Goal: Task Accomplishment & Management: Use online tool/utility

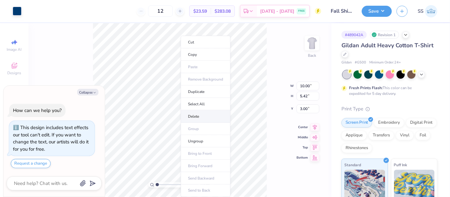
click at [192, 121] on li "Delete" at bounding box center [206, 116] width 50 height 12
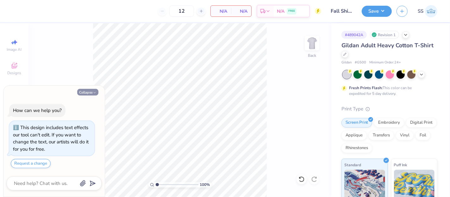
drag, startPoint x: 87, startPoint y: 92, endPoint x: 81, endPoint y: 94, distance: 6.6
click at [86, 92] on button "Collapse" at bounding box center [87, 92] width 21 height 7
type textarea "x"
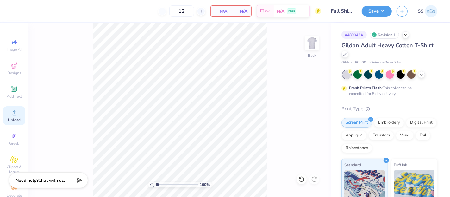
click at [10, 113] on icon at bounding box center [14, 113] width 8 height 8
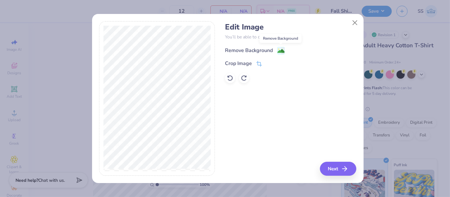
click at [278, 48] on image at bounding box center [281, 51] width 7 height 7
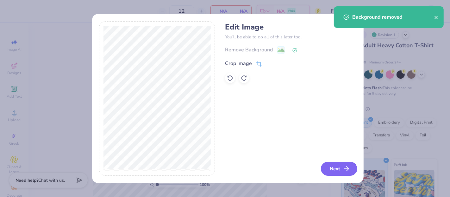
click at [341, 167] on button "Next" at bounding box center [339, 169] width 36 height 14
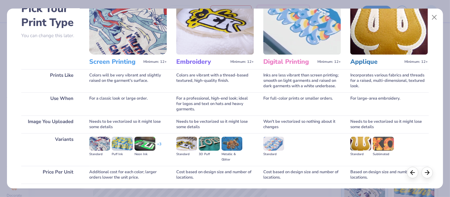
scroll to position [82, 0]
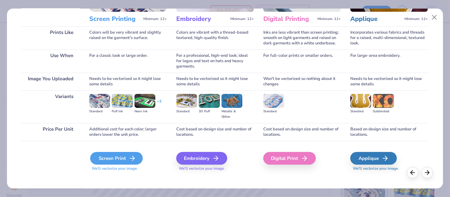
click at [121, 152] on div "Screen Print" at bounding box center [116, 158] width 53 height 13
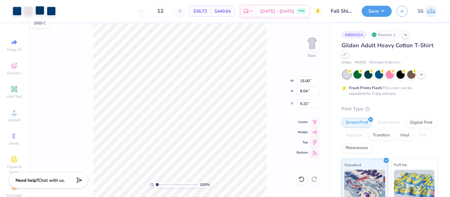
click at [42, 10] on div at bounding box center [39, 10] width 9 height 9
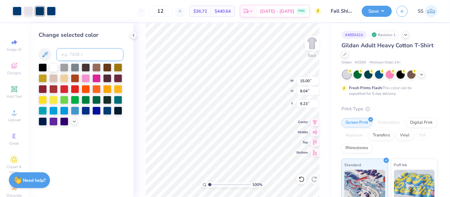
click at [84, 49] on input at bounding box center [89, 54] width 67 height 13
type input "541"
click at [37, 12] on div at bounding box center [39, 10] width 9 height 9
click at [69, 54] on input at bounding box center [89, 54] width 67 height 13
type input "541"
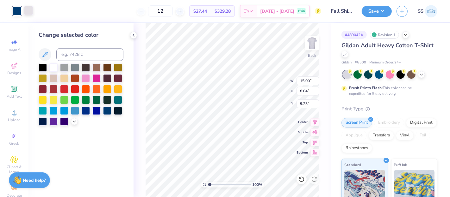
click at [25, 9] on div at bounding box center [28, 10] width 9 height 9
click at [73, 53] on input at bounding box center [89, 54] width 67 height 13
type input "541"
click at [301, 176] on icon at bounding box center [302, 179] width 6 height 6
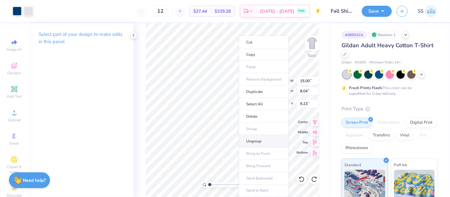
click at [263, 139] on li "Ungroup" at bounding box center [264, 141] width 50 height 12
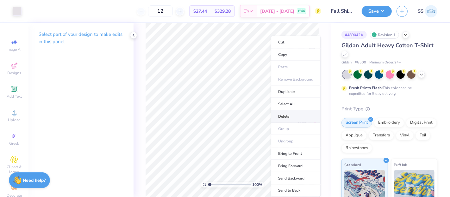
click at [288, 115] on li "Delete" at bounding box center [296, 116] width 50 height 12
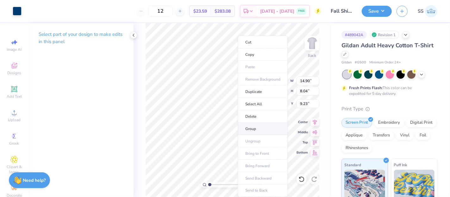
click at [260, 125] on li "Group" at bounding box center [263, 129] width 50 height 12
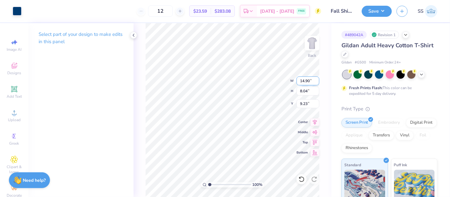
drag, startPoint x: 310, startPoint y: 82, endPoint x: 303, endPoint y: 81, distance: 7.1
click at [303, 81] on input "14.90" at bounding box center [308, 80] width 23 height 9
type input "10.00"
type input "5.40"
type input "3.00"
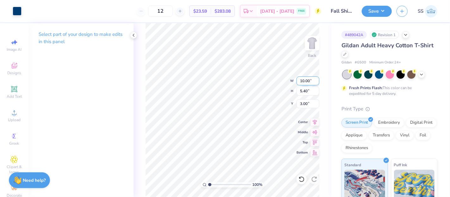
drag, startPoint x: 304, startPoint y: 83, endPoint x: 299, endPoint y: 82, distance: 4.9
click at [299, 82] on input "10.00" at bounding box center [308, 80] width 23 height 9
type input "8.00"
type input "4.32"
type input "3.00"
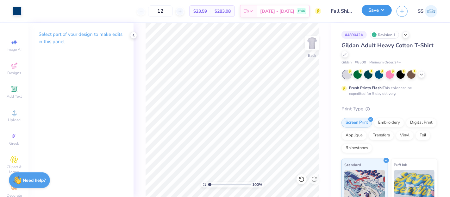
click at [383, 11] on button "Save" at bounding box center [377, 10] width 30 height 11
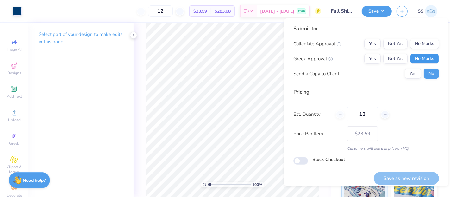
click at [423, 60] on button "No Marks" at bounding box center [424, 59] width 29 height 10
click at [396, 45] on button "Not Yet" at bounding box center [396, 44] width 24 height 10
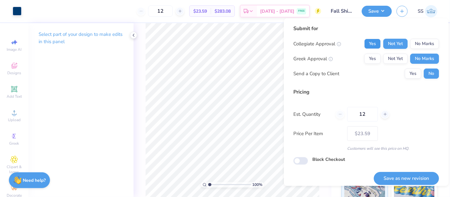
click at [369, 44] on button "Yes" at bounding box center [373, 44] width 16 height 10
click at [385, 176] on button "Save as new revision" at bounding box center [406, 178] width 65 height 13
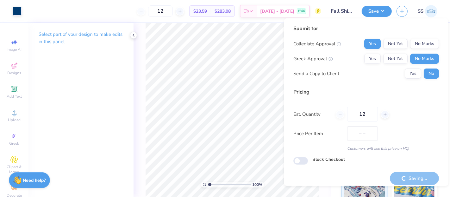
type input "$23.59"
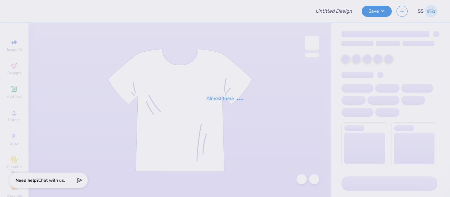
type input "Merch"
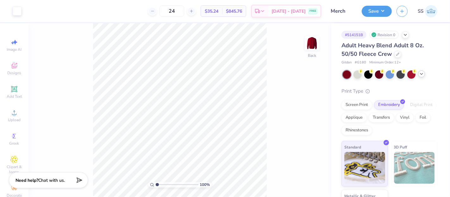
click at [421, 73] on icon at bounding box center [421, 73] width 5 height 5
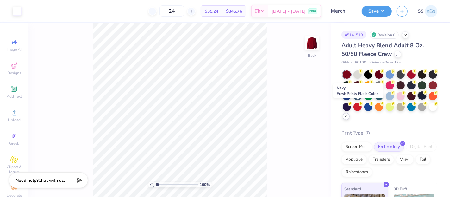
click at [418, 99] on div at bounding box center [422, 95] width 8 height 8
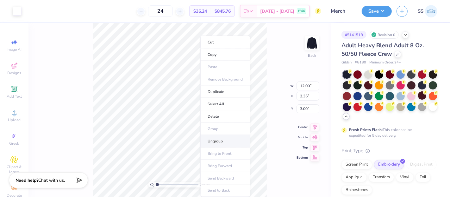
click at [222, 136] on li "Ungroup" at bounding box center [225, 141] width 50 height 12
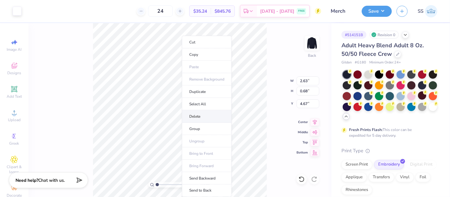
click at [206, 115] on li "Delete" at bounding box center [207, 116] width 50 height 12
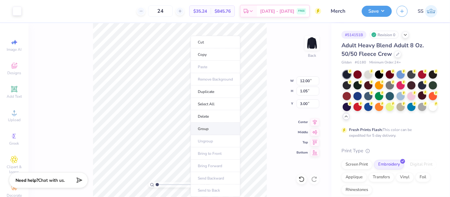
click at [209, 125] on li "Group" at bounding box center [216, 129] width 50 height 12
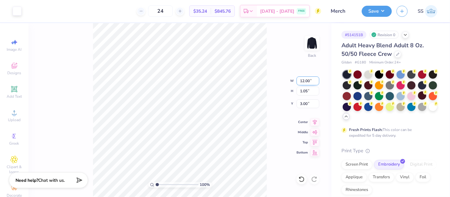
click at [303, 82] on input "12.00" at bounding box center [308, 80] width 23 height 9
type input "10.00"
type input "0.88"
type input "3.09"
type input "9.00"
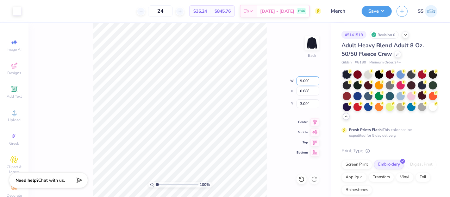
type input "0.79"
type input "3.13"
type input "12.00"
type input "1.05"
type input "3.00"
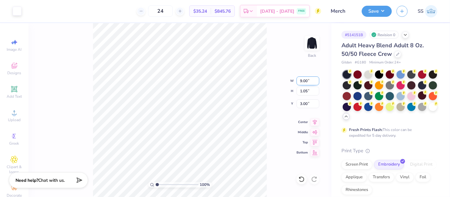
type input "9.00"
type input "0.79"
type input "3.13"
type input "12.00"
type input "1.05"
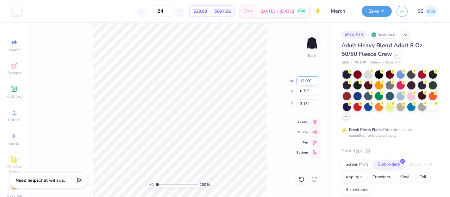
type input "3.00"
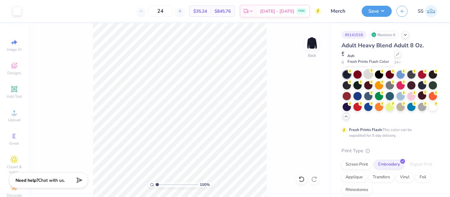
click at [372, 73] on div at bounding box center [369, 74] width 8 height 8
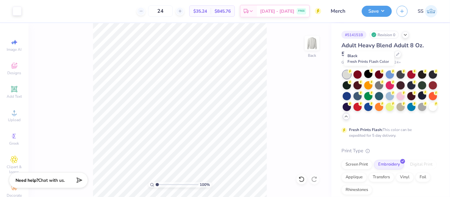
click at [372, 73] on div at bounding box center [369, 74] width 8 height 8
click at [372, 74] on div at bounding box center [369, 74] width 8 height 8
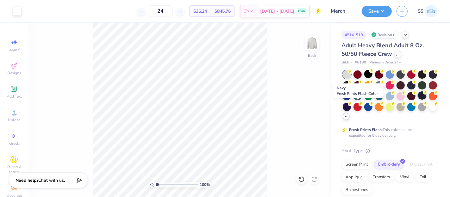
click at [418, 99] on div at bounding box center [422, 95] width 8 height 8
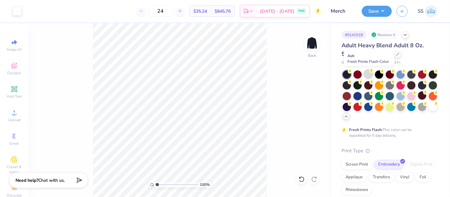
click at [367, 74] on div at bounding box center [369, 74] width 8 height 8
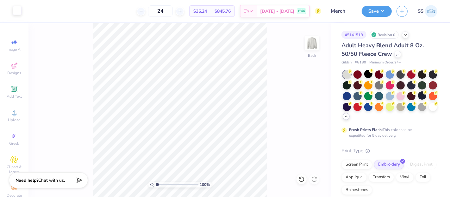
click at [17, 16] on div "Art colors" at bounding box center [11, 11] width 22 height 22
click at [19, 10] on div at bounding box center [17, 10] width 9 height 9
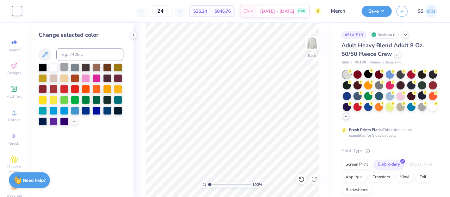
click at [66, 67] on div at bounding box center [64, 67] width 8 height 8
click at [75, 67] on div at bounding box center [75, 67] width 8 height 8
click at [84, 68] on div at bounding box center [86, 67] width 8 height 8
click at [55, 66] on div at bounding box center [53, 67] width 8 height 8
click at [42, 68] on div at bounding box center [43, 67] width 8 height 8
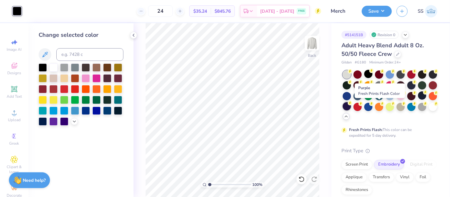
click at [351, 104] on div at bounding box center [347, 106] width 8 height 8
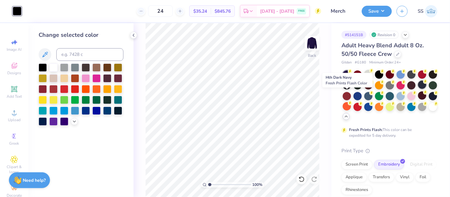
click at [418, 89] on div at bounding box center [422, 84] width 8 height 8
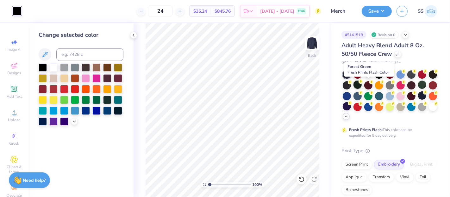
click at [362, 84] on div at bounding box center [358, 84] width 8 height 8
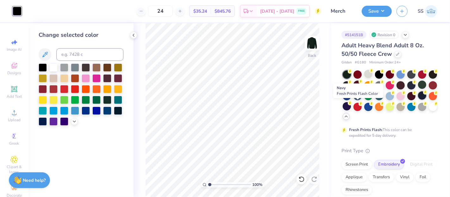
click at [418, 99] on div at bounding box center [422, 95] width 8 height 8
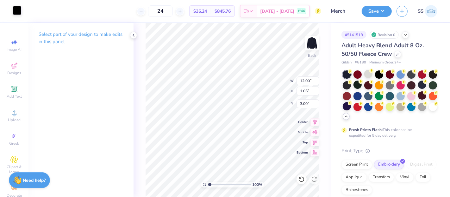
click at [20, 11] on div at bounding box center [17, 10] width 9 height 9
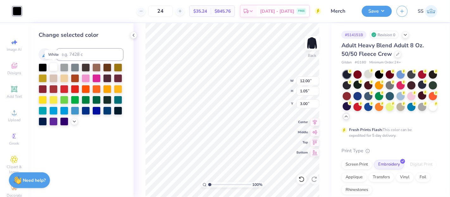
click at [55, 68] on div at bounding box center [53, 67] width 8 height 8
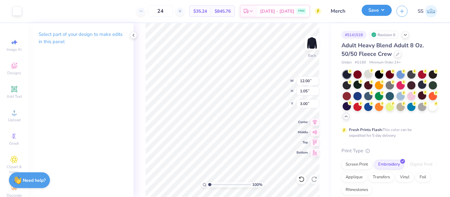
click at [382, 13] on button "Save" at bounding box center [377, 10] width 30 height 11
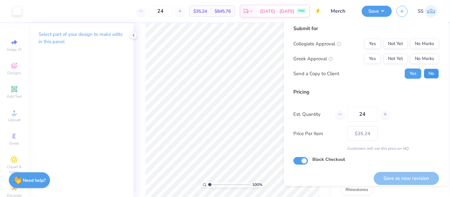
click at [430, 71] on button "No" at bounding box center [431, 73] width 15 height 10
click at [428, 58] on button "No Marks" at bounding box center [424, 59] width 29 height 10
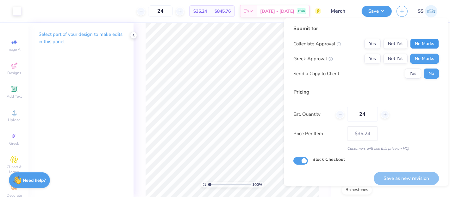
click at [426, 46] on button "No Marks" at bounding box center [424, 44] width 29 height 10
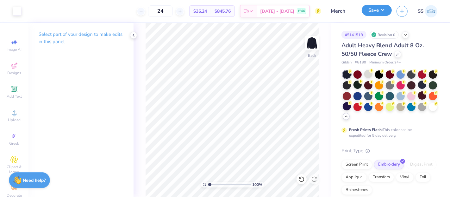
click at [383, 10] on button "Save" at bounding box center [377, 10] width 30 height 11
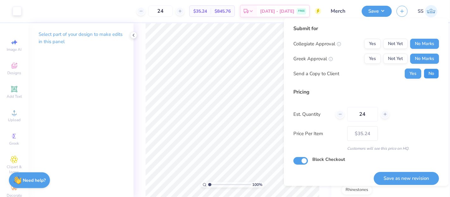
click at [425, 75] on button "No" at bounding box center [431, 73] width 15 height 10
click at [409, 176] on button "Save as new revision" at bounding box center [406, 178] width 65 height 13
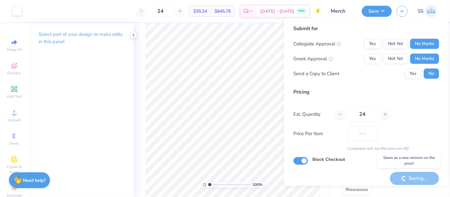
type input "$35.24"
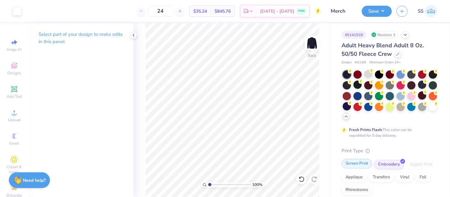
click at [367, 167] on div "Screen Print" at bounding box center [357, 164] width 31 height 10
click at [375, 13] on button "Save" at bounding box center [377, 10] width 30 height 11
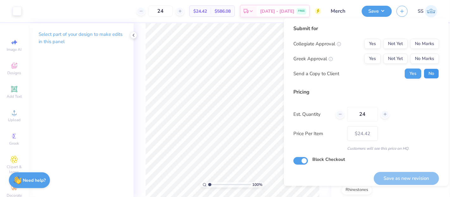
click at [425, 74] on button "No" at bounding box center [431, 73] width 15 height 10
click at [423, 58] on button "No Marks" at bounding box center [424, 59] width 29 height 10
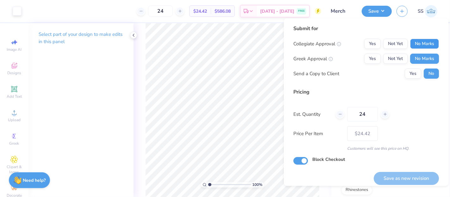
click at [424, 39] on button "No Marks" at bounding box center [424, 44] width 29 height 10
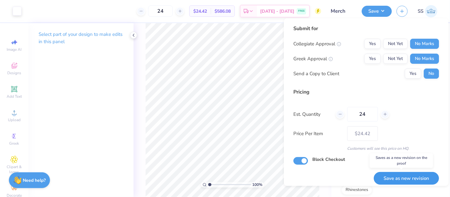
click at [394, 175] on button "Save as new revision" at bounding box center [406, 178] width 65 height 13
type input "$24.42"
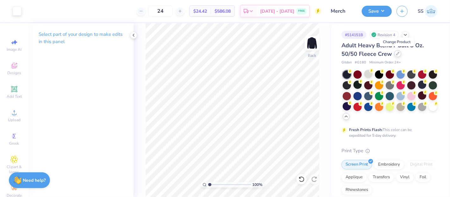
click at [397, 54] on icon at bounding box center [398, 53] width 3 height 3
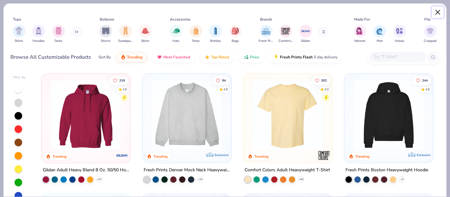
click at [441, 11] on button "Close" at bounding box center [438, 12] width 12 height 12
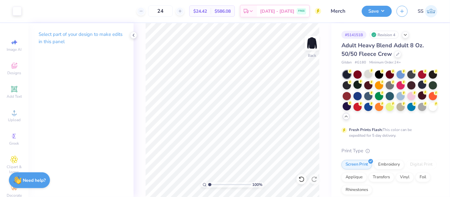
click at [403, 54] on div "Adult Heavy Blend Adult 8 Oz. 50/50 Fleece Crew" at bounding box center [390, 49] width 96 height 17
click at [397, 54] on icon at bounding box center [398, 53] width 3 height 3
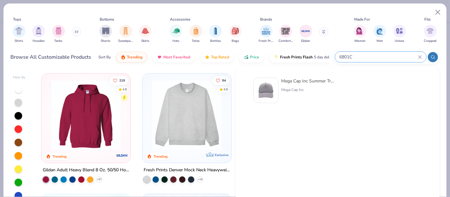
type input "6801C"
click at [302, 80] on div "Mega Cap Inc Summer Trucker Cap" at bounding box center [308, 81] width 53 height 7
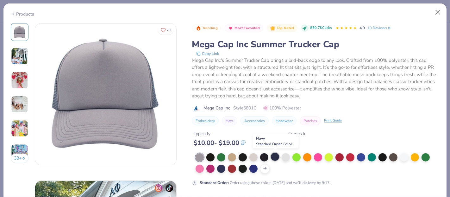
click at [274, 156] on div at bounding box center [275, 156] width 8 height 8
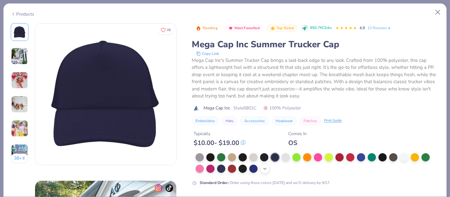
click at [264, 167] on icon at bounding box center [265, 168] width 5 height 5
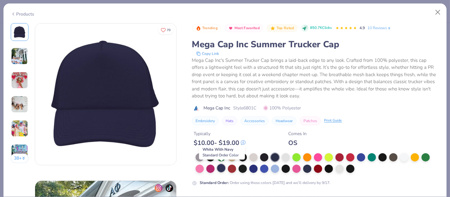
click at [220, 165] on div at bounding box center [221, 168] width 8 height 8
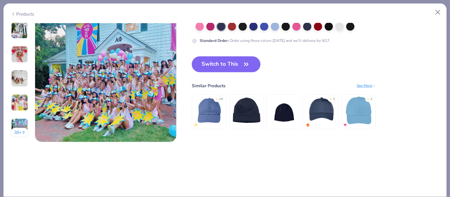
scroll to position [785, 0]
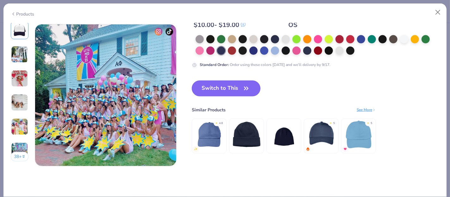
click at [242, 83] on button "Switch to This" at bounding box center [226, 88] width 69 height 16
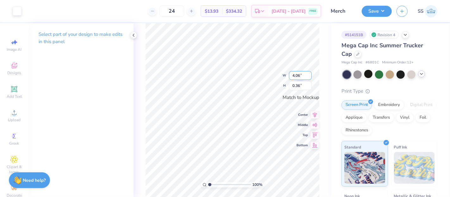
drag, startPoint x: 300, startPoint y: 76, endPoint x: 293, endPoint y: 76, distance: 7.0
click at [293, 76] on input "4.06" at bounding box center [300, 75] width 23 height 9
type input "5"
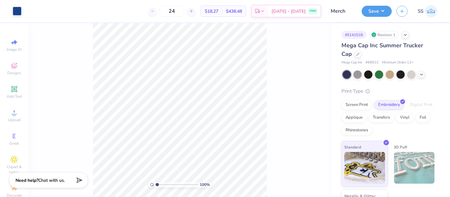
click at [374, 62] on span "# 6801C" at bounding box center [372, 62] width 13 height 5
copy span "6801C"
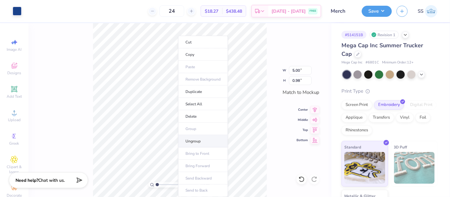
click at [187, 138] on li "Ungroup" at bounding box center [203, 141] width 50 height 12
click at [192, 112] on li "Delete" at bounding box center [207, 116] width 50 height 12
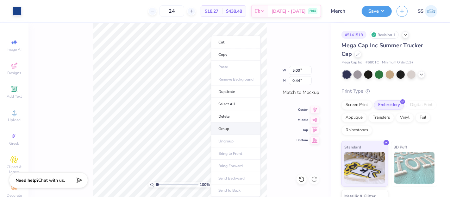
click at [227, 124] on li "Group" at bounding box center [236, 129] width 50 height 12
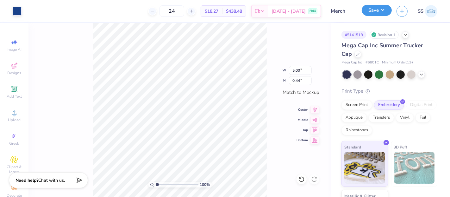
click at [385, 7] on button "Save" at bounding box center [377, 10] width 30 height 11
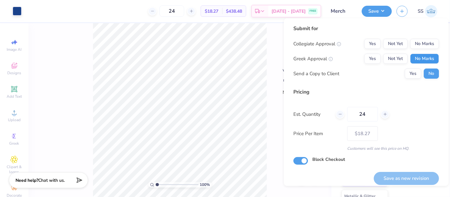
click at [424, 57] on button "No Marks" at bounding box center [424, 59] width 29 height 10
click at [424, 46] on button "No Marks" at bounding box center [424, 44] width 29 height 10
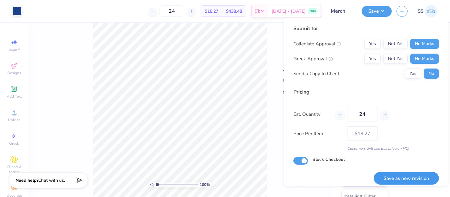
click at [396, 177] on button "Save as new revision" at bounding box center [406, 178] width 65 height 13
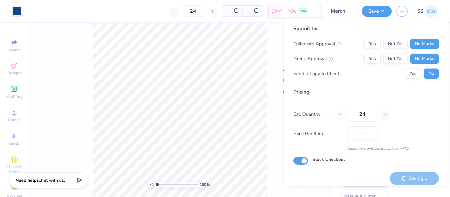
type input "$18.27"
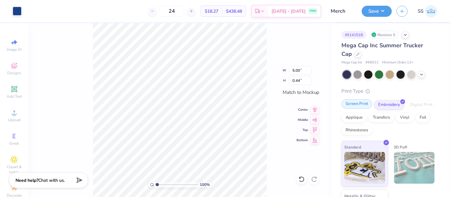
click at [356, 103] on div "Screen Print" at bounding box center [357, 104] width 31 height 10
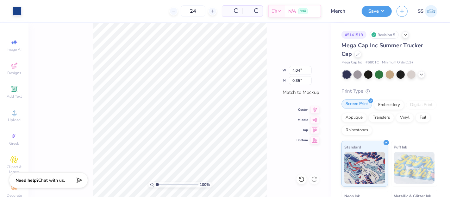
type input "4.04"
type input "0.35"
click at [300, 72] on input "4.04" at bounding box center [300, 70] width 23 height 9
type input "4.00"
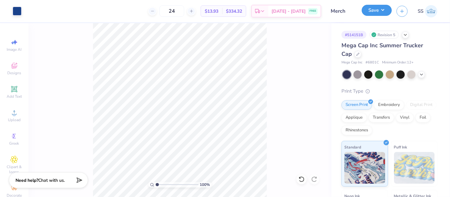
click at [381, 13] on button "Save" at bounding box center [377, 10] width 30 height 11
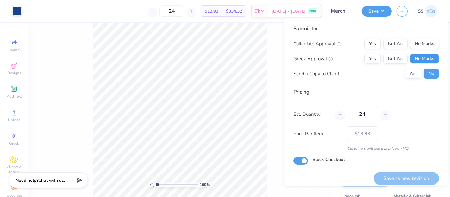
click at [427, 62] on button "No Marks" at bounding box center [424, 59] width 29 height 10
click at [425, 47] on button "No Marks" at bounding box center [424, 44] width 29 height 10
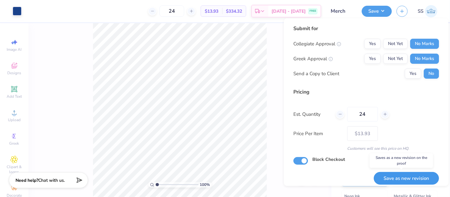
click at [407, 176] on button "Save as new revision" at bounding box center [406, 178] width 65 height 13
type input "$13.93"
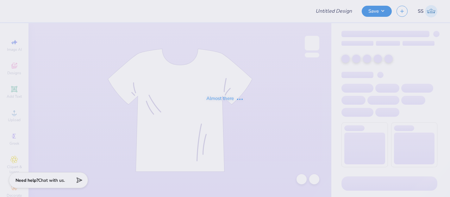
type input "Merch"
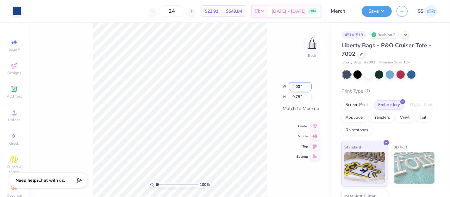
drag, startPoint x: 300, startPoint y: 87, endPoint x: 290, endPoint y: 86, distance: 9.8
click at [290, 86] on input "4.00" at bounding box center [300, 86] width 23 height 9
type input "10"
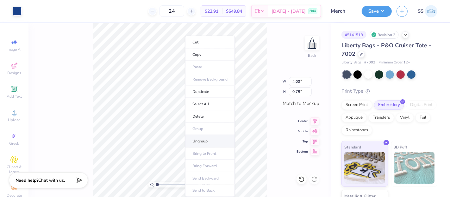
click at [204, 139] on li "Ungroup" at bounding box center [210, 141] width 50 height 12
click at [198, 117] on li "Delete" at bounding box center [207, 116] width 50 height 12
click at [198, 124] on li "Group" at bounding box center [213, 129] width 50 height 12
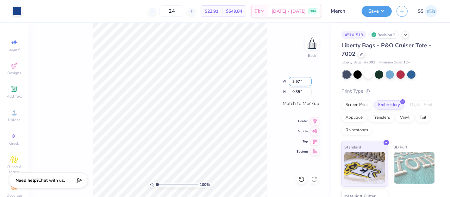
drag, startPoint x: 300, startPoint y: 82, endPoint x: 290, endPoint y: 82, distance: 10.2
click at [290, 82] on input "3.97" at bounding box center [300, 81] width 23 height 9
type input "4.00"
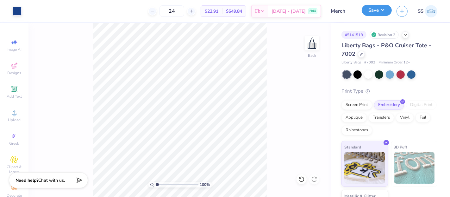
click at [380, 12] on button "Save" at bounding box center [377, 10] width 30 height 11
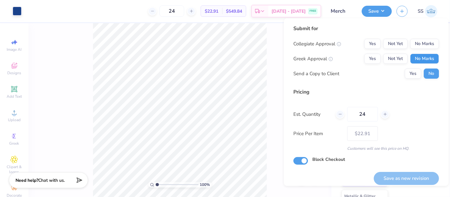
click at [422, 58] on button "No Marks" at bounding box center [424, 59] width 29 height 10
click at [418, 47] on button "No Marks" at bounding box center [424, 44] width 29 height 10
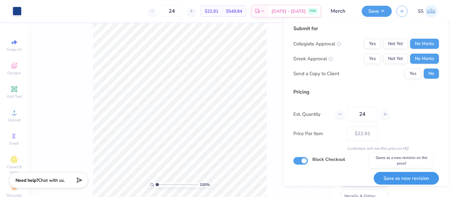
click at [412, 177] on button "Save as new revision" at bounding box center [406, 178] width 65 height 13
type input "$22.91"
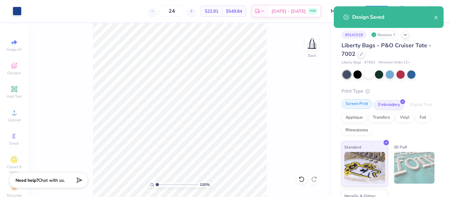
click at [349, 102] on div "Screen Print" at bounding box center [357, 104] width 31 height 10
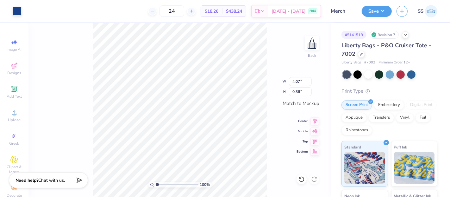
type input "5.31"
type input "0.47"
drag, startPoint x: 300, startPoint y: 84, endPoint x: 296, endPoint y: 84, distance: 4.1
click at [296, 84] on input "5.31" at bounding box center [300, 81] width 23 height 9
type input "5.50"
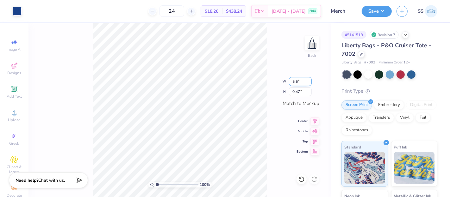
type input "0.48"
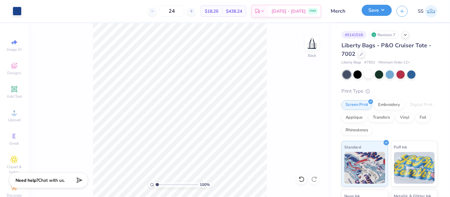
click at [377, 7] on button "Save" at bounding box center [377, 10] width 30 height 11
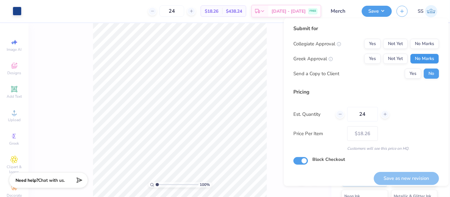
click at [428, 55] on button "No Marks" at bounding box center [424, 59] width 29 height 10
click at [423, 43] on button "No Marks" at bounding box center [424, 44] width 29 height 10
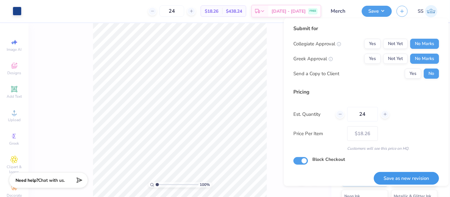
click at [390, 175] on button "Save as new revision" at bounding box center [406, 178] width 65 height 13
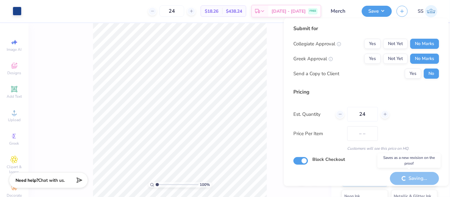
type input "$18.26"
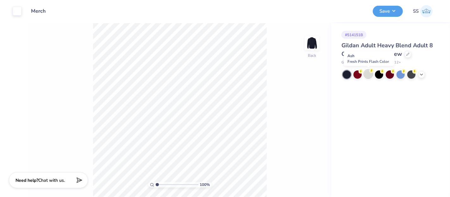
click at [371, 74] on div at bounding box center [369, 74] width 8 height 8
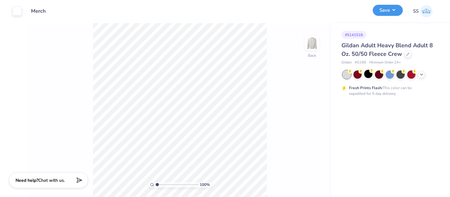
click at [391, 10] on button "Save" at bounding box center [388, 10] width 30 height 11
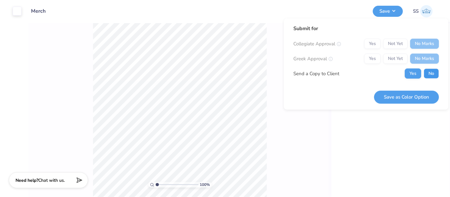
click at [429, 72] on button "No" at bounding box center [431, 73] width 15 height 10
click at [412, 98] on button "Save as Color Option" at bounding box center [406, 96] width 65 height 13
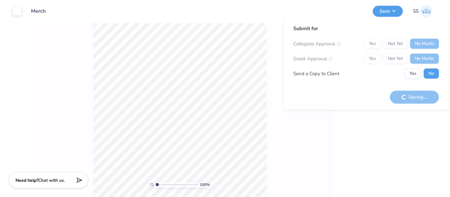
click at [271, 119] on div "100 % Back" at bounding box center [180, 110] width 303 height 174
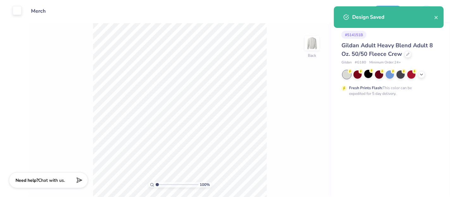
click at [14, 9] on div at bounding box center [17, 10] width 9 height 9
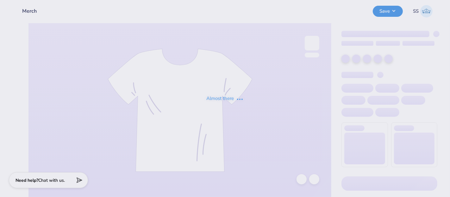
type input "Merch"
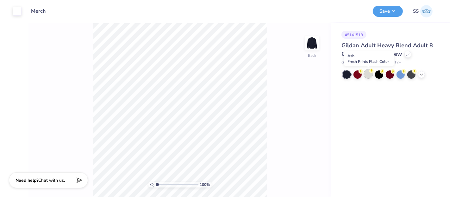
click at [371, 73] on div at bounding box center [369, 74] width 8 height 8
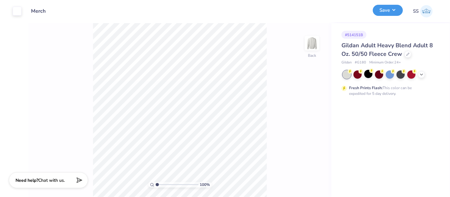
click at [388, 8] on button "Save" at bounding box center [388, 10] width 30 height 11
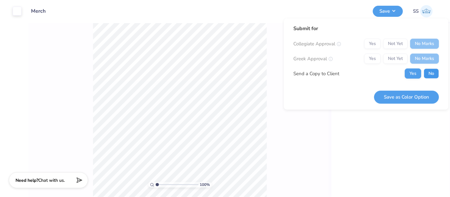
click at [434, 75] on button "No" at bounding box center [431, 73] width 15 height 10
click at [409, 94] on button "Save as Color Option" at bounding box center [406, 96] width 65 height 13
